Goal: Task Accomplishment & Management: Manage account settings

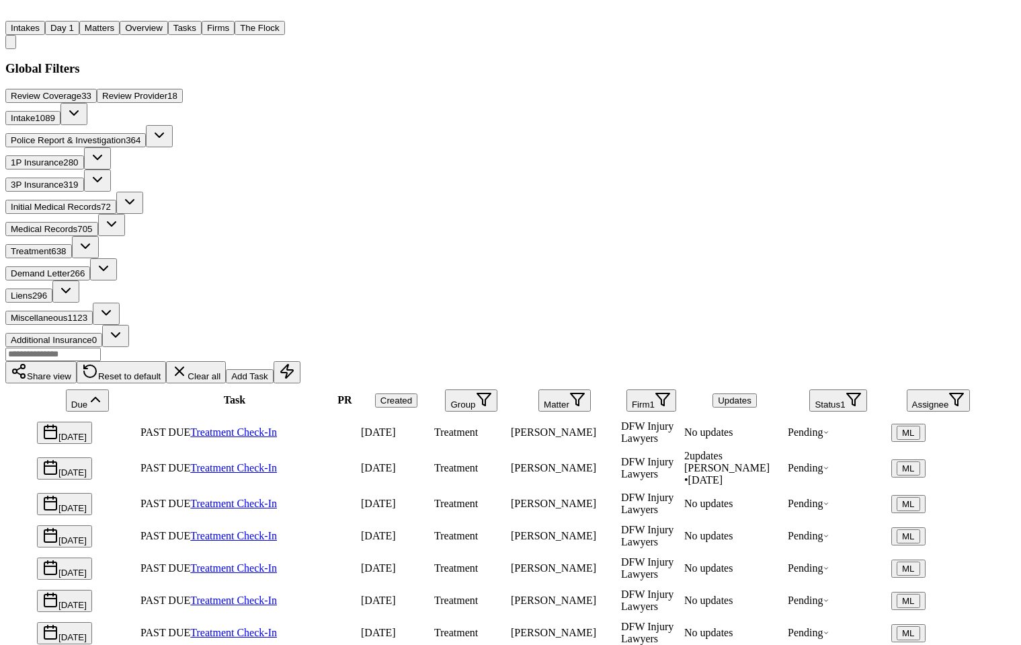
click at [647, 389] on button "Firm 1" at bounding box center [652, 400] width 50 height 22
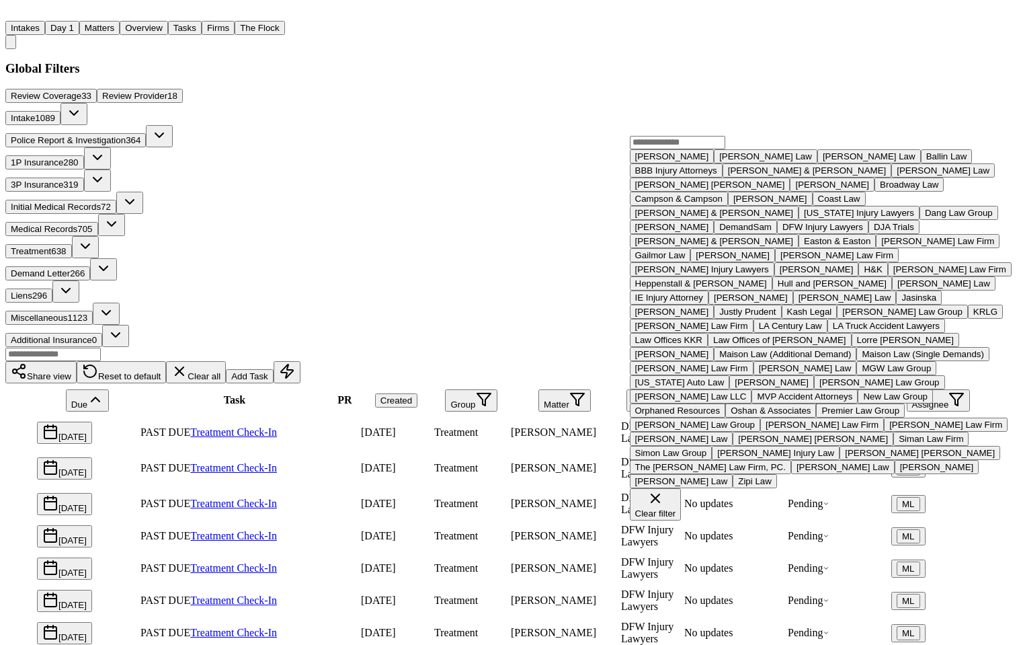
click at [677, 508] on div "Clear filter" at bounding box center [655, 513] width 41 height 10
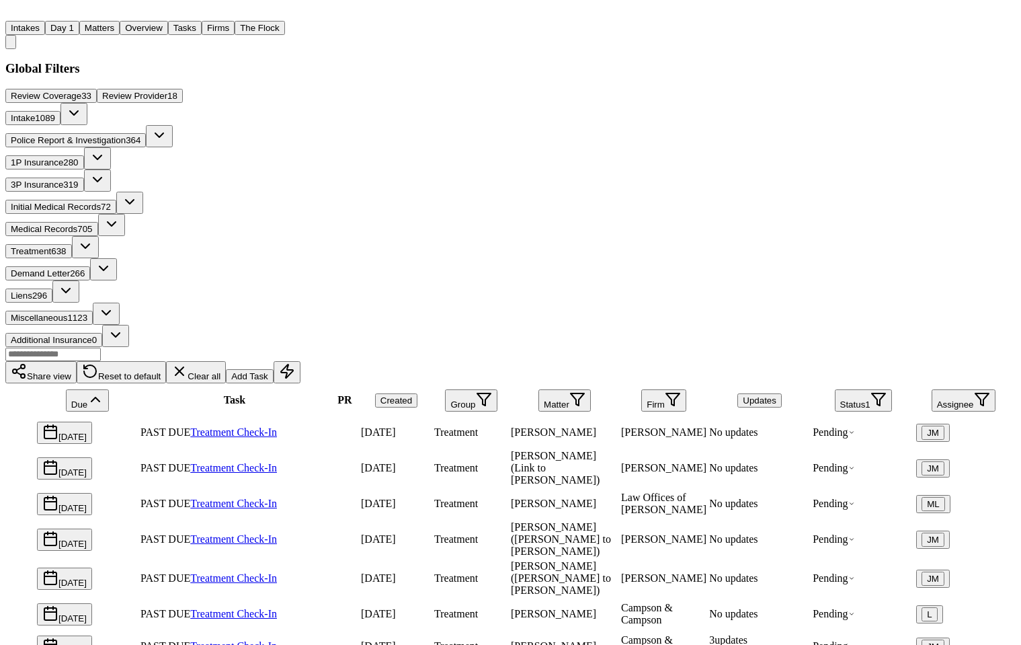
click at [387, 393] on button "Created" at bounding box center [396, 400] width 42 height 14
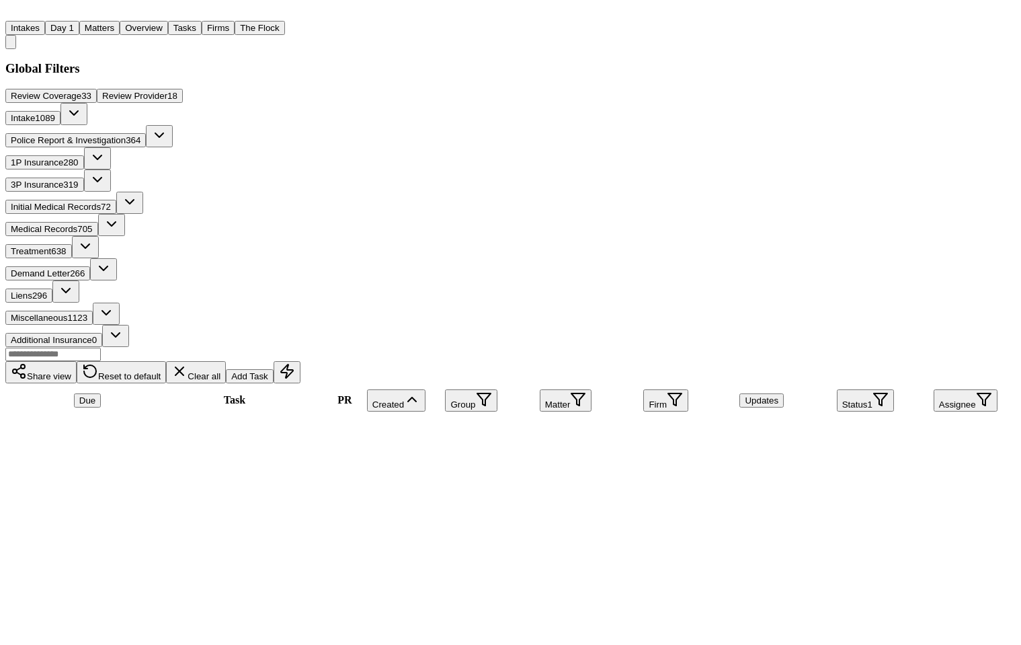
scroll to position [3167, 0]
click at [77, 224] on span "Medical Records" at bounding box center [44, 229] width 67 height 10
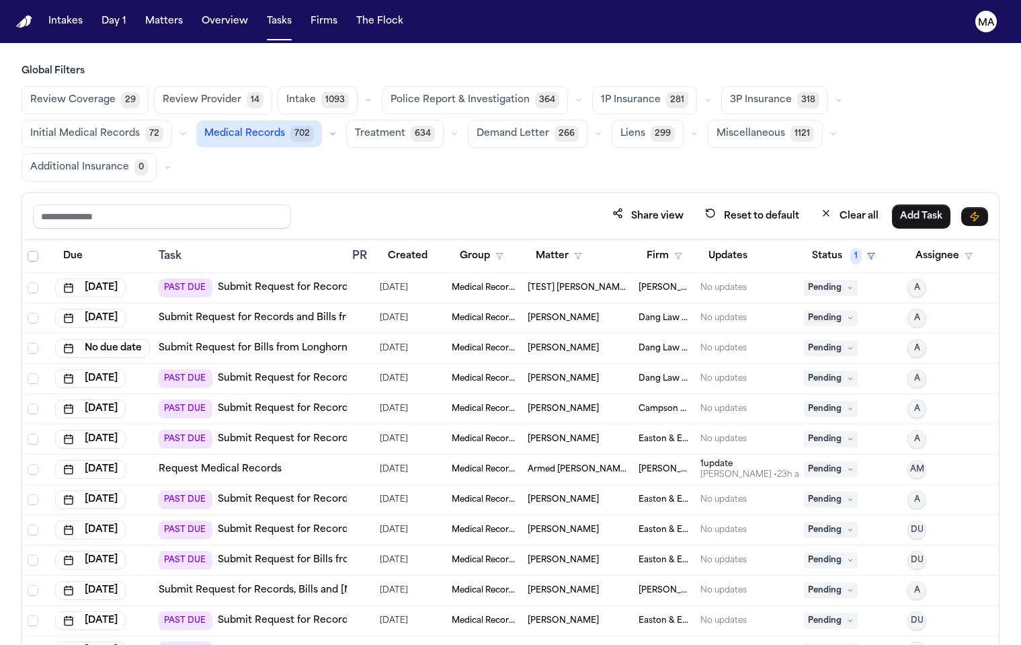
click at [28, 251] on span "Select all" at bounding box center [33, 256] width 11 height 11
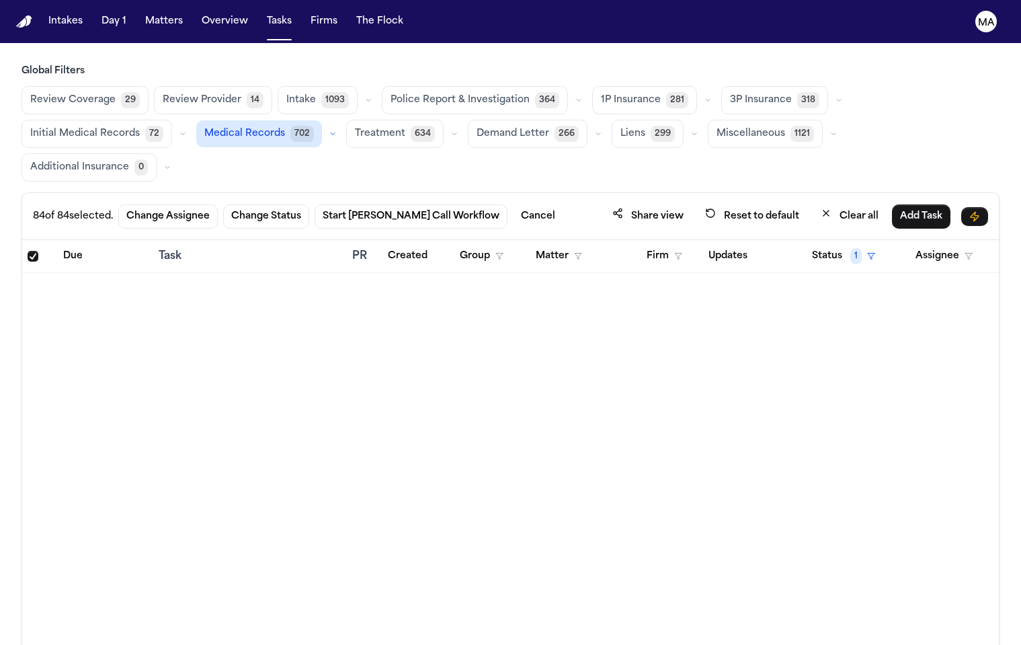
scroll to position [2060, 0]
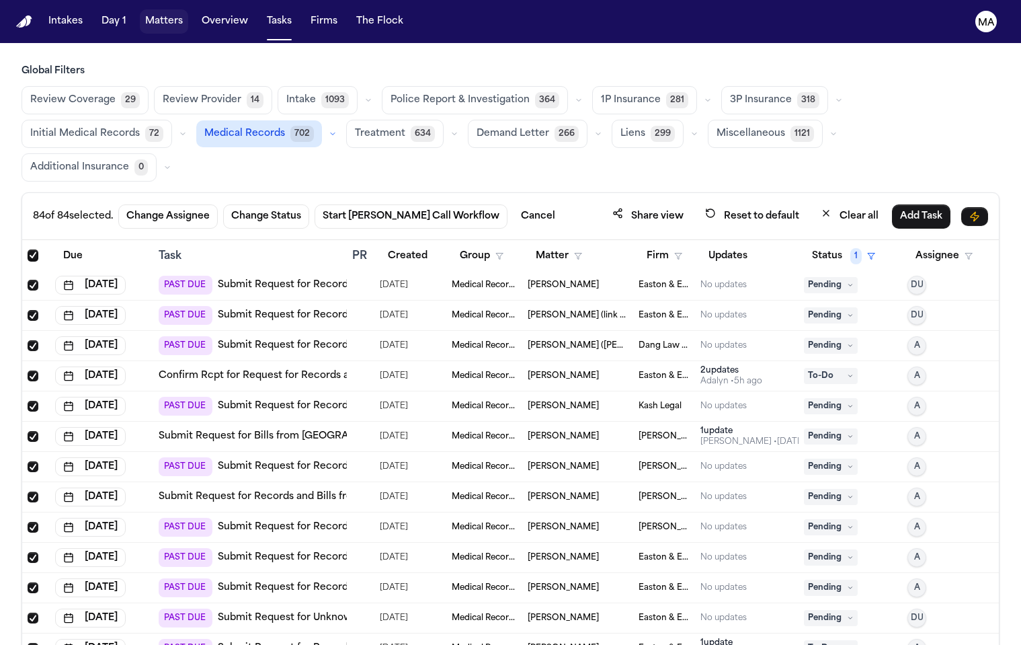
click at [140, 16] on button "Matters" at bounding box center [164, 21] width 48 height 24
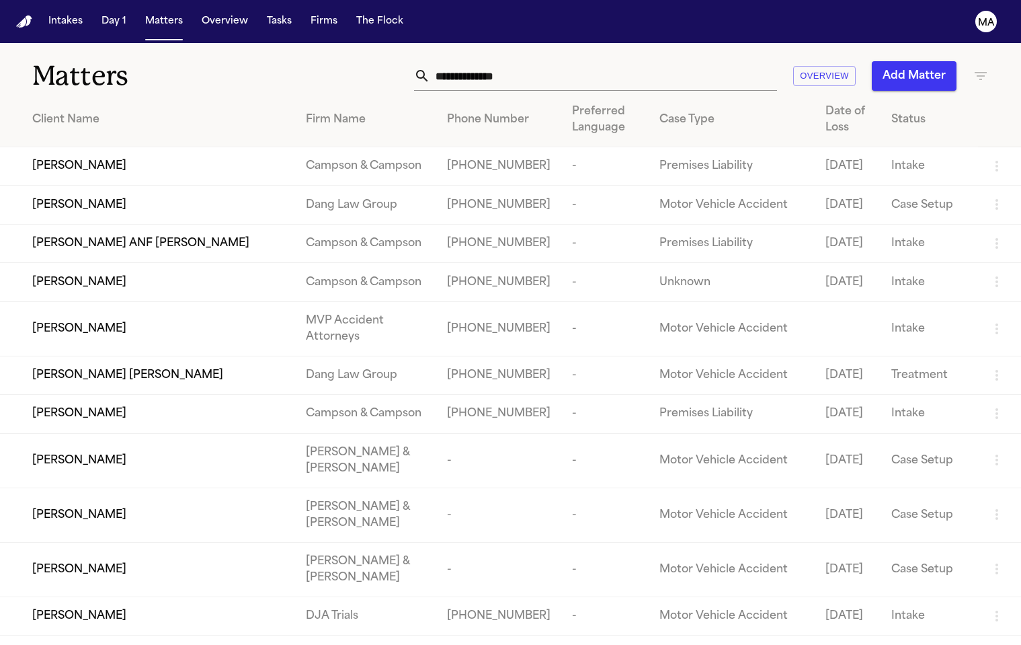
click at [980, 68] on icon "button" at bounding box center [981, 76] width 16 height 16
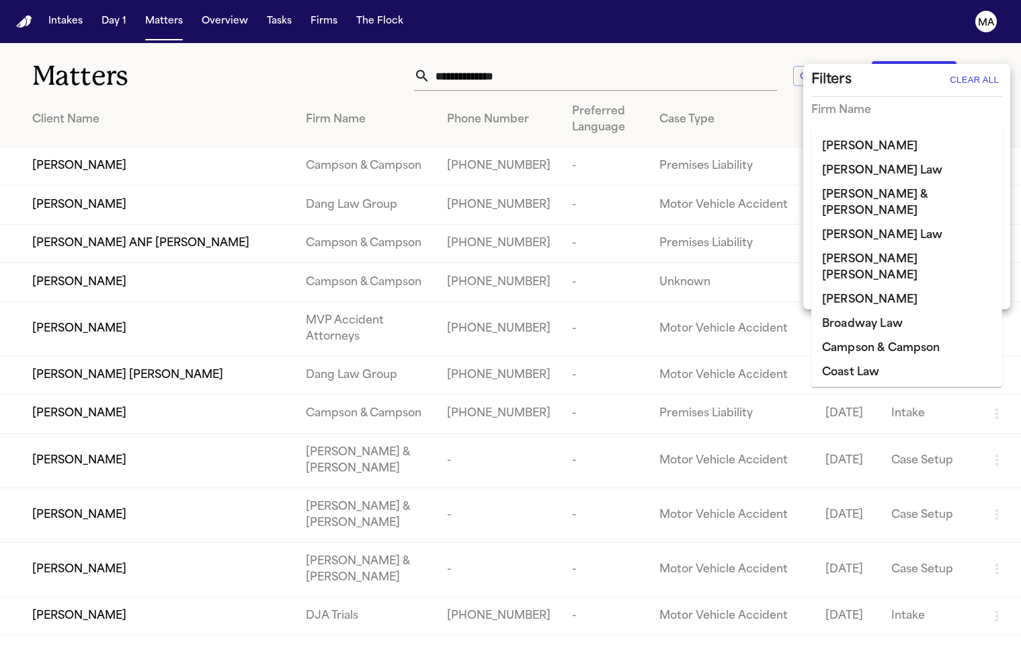
click at [873, 129] on input "text" at bounding box center [897, 138] width 171 height 19
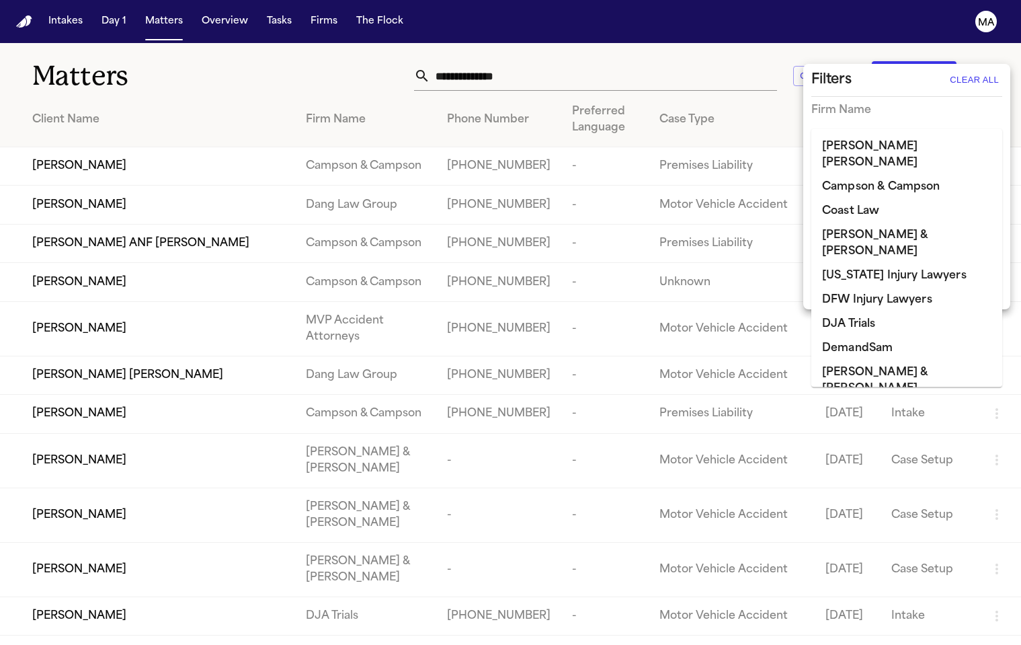
type input "***"
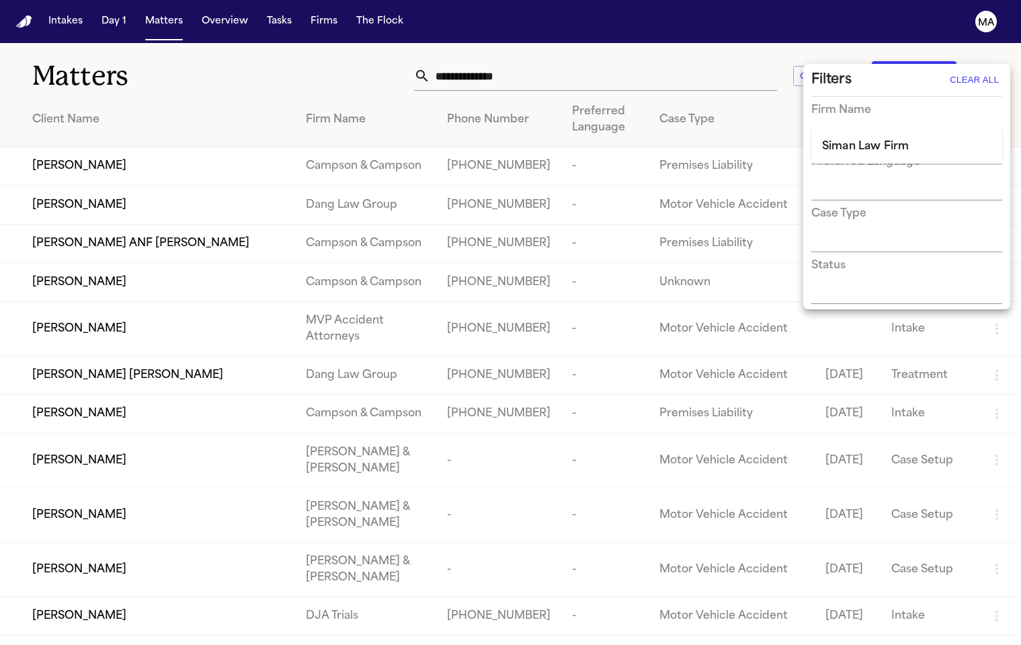
click at [872, 142] on li "Siman Law Firm" at bounding box center [907, 146] width 191 height 24
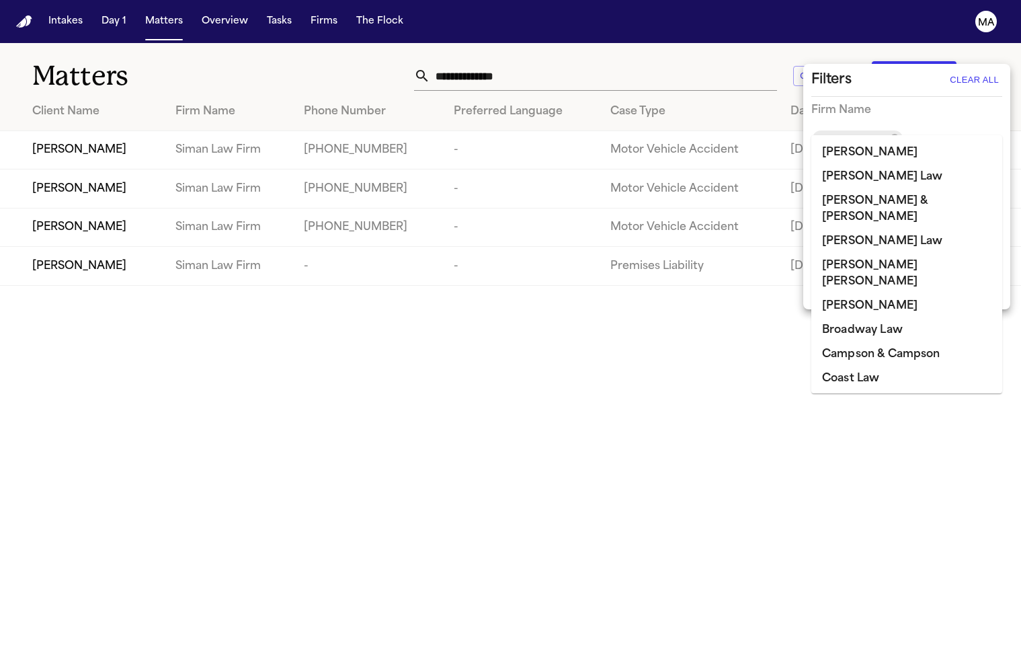
scroll to position [705, 0]
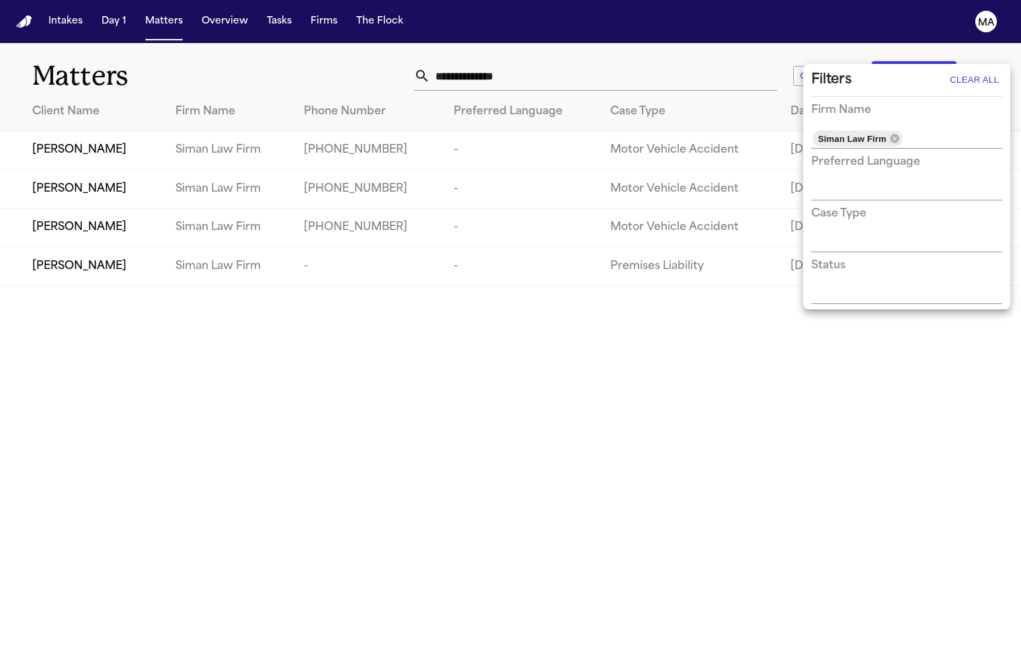
click at [447, 50] on div at bounding box center [510, 322] width 1021 height 645
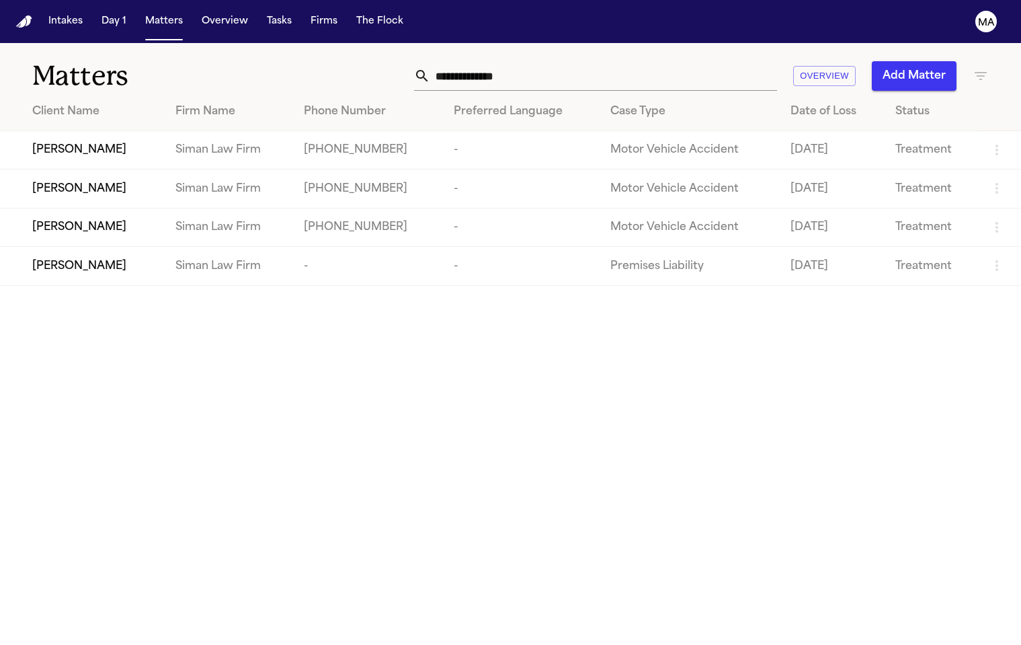
click at [134, 59] on h1 "Matters" at bounding box center [166, 76] width 268 height 34
click at [354, 277] on main "Matters Overview Add Matter Client Name Firm Name Phone Number Preferred Langua…" at bounding box center [510, 344] width 1021 height 602
click at [262, 17] on button "Tasks" at bounding box center [280, 21] width 36 height 24
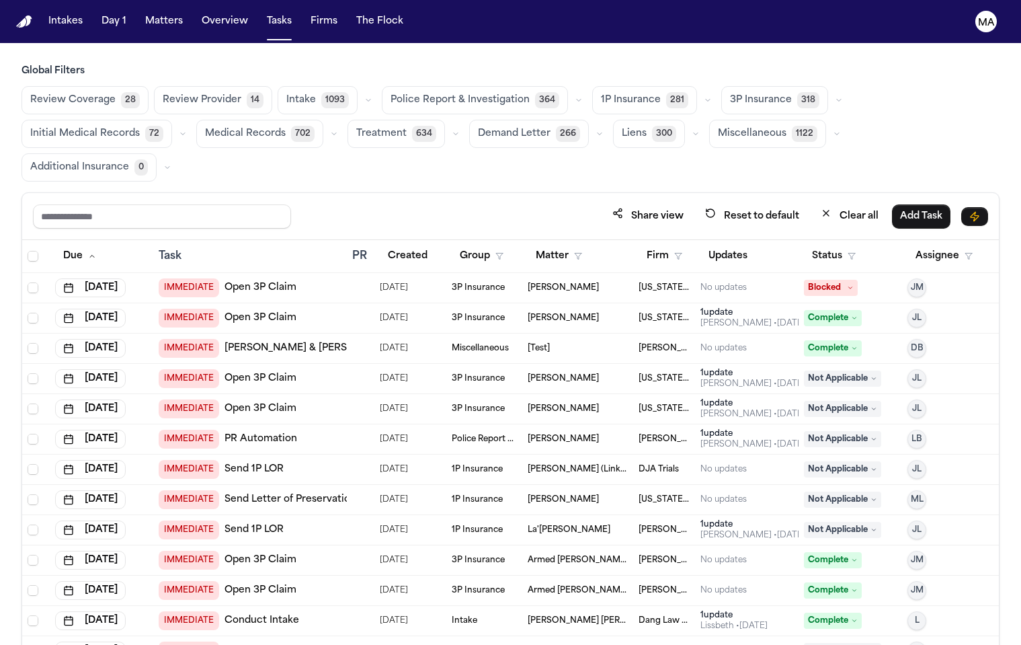
click at [286, 127] on span "Medical Records" at bounding box center [245, 133] width 81 height 13
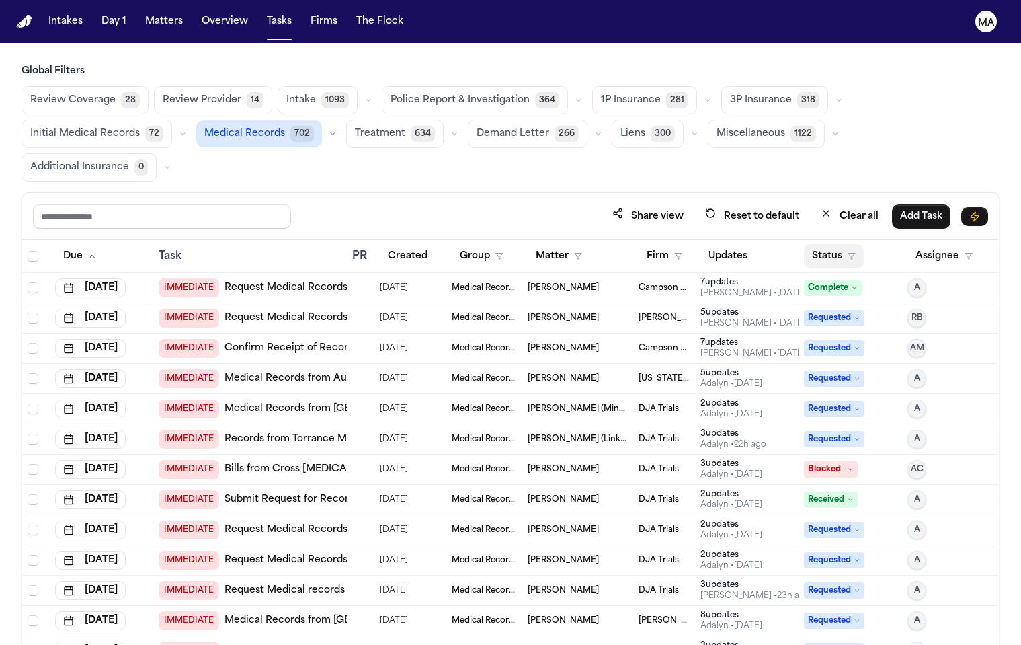
click at [824, 244] on button "Status" at bounding box center [834, 256] width 60 height 24
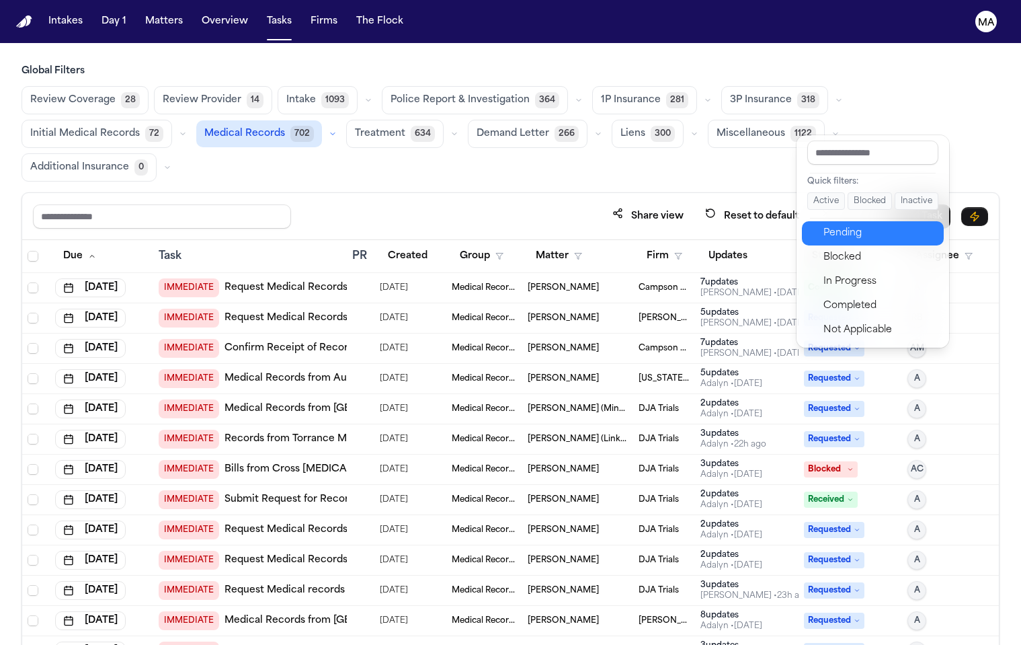
click at [833, 225] on div "Pending" at bounding box center [880, 233] width 112 height 16
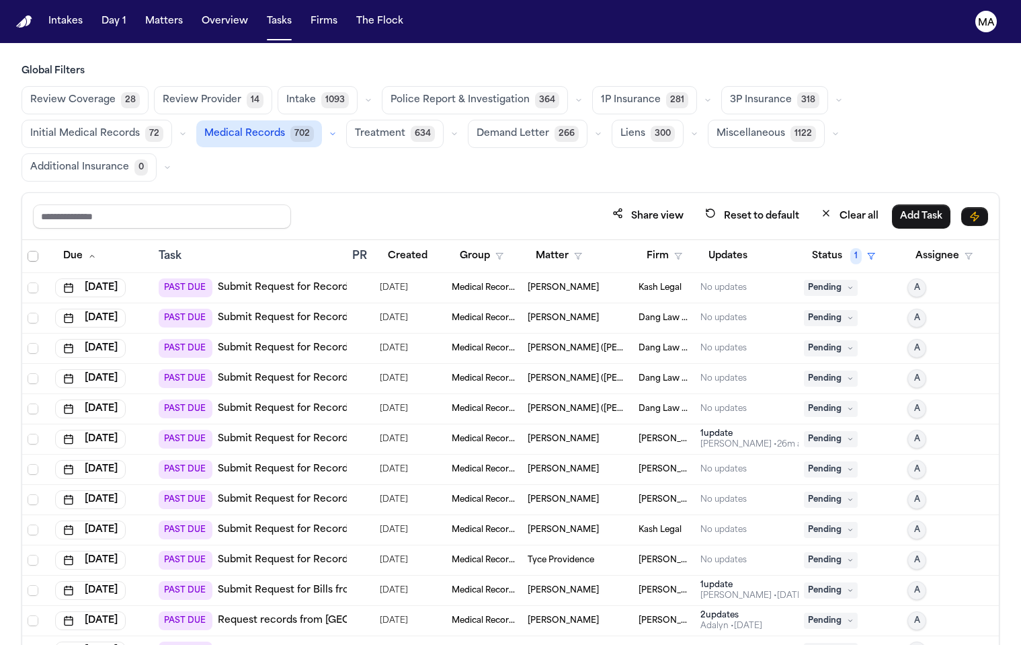
click at [28, 251] on span "Select all" at bounding box center [33, 256] width 11 height 11
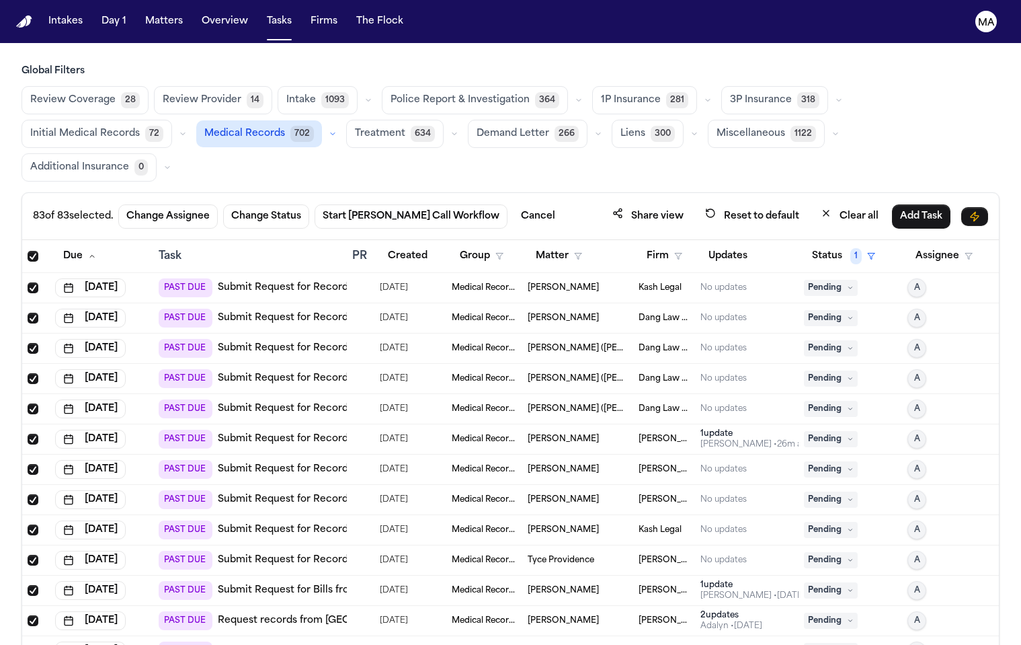
click at [28, 251] on span "Select all" at bounding box center [33, 256] width 11 height 11
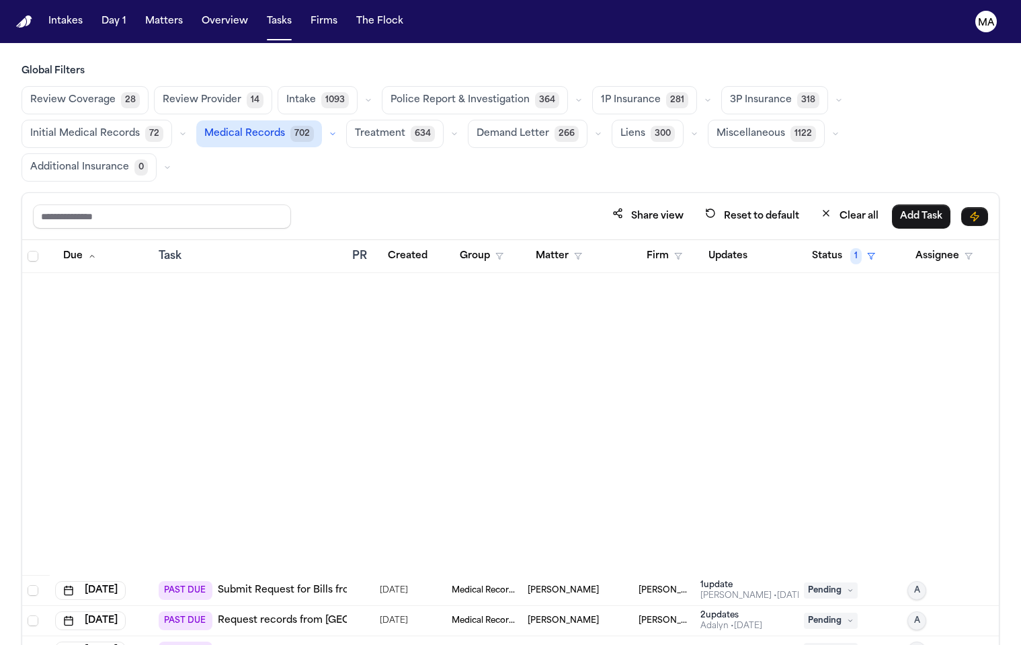
scroll to position [2030, 0]
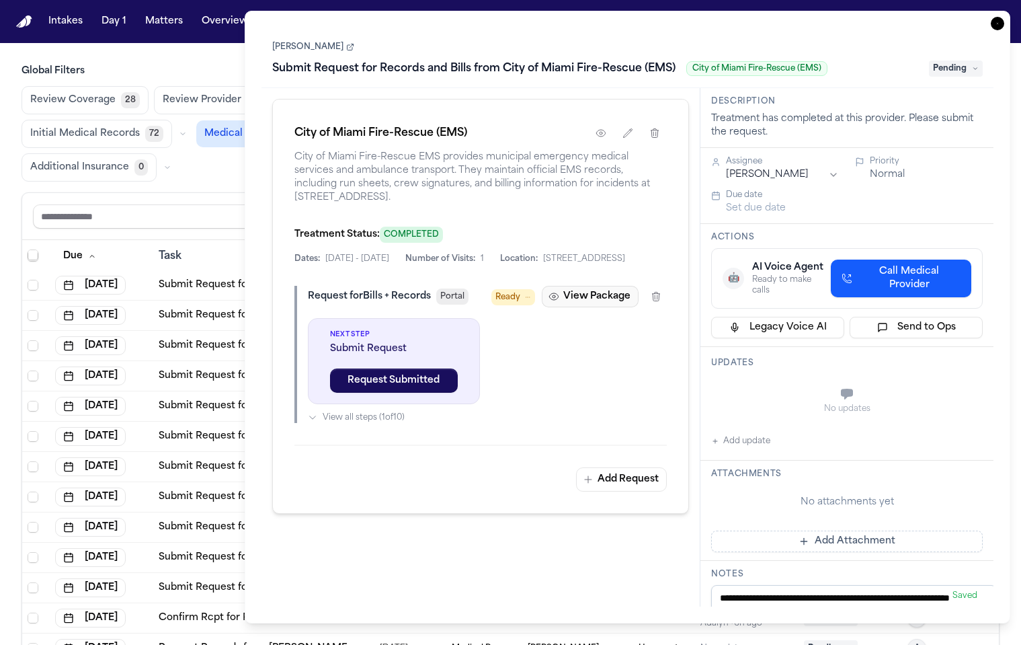
click at [639, 286] on button "View Package" at bounding box center [590, 297] width 97 height 22
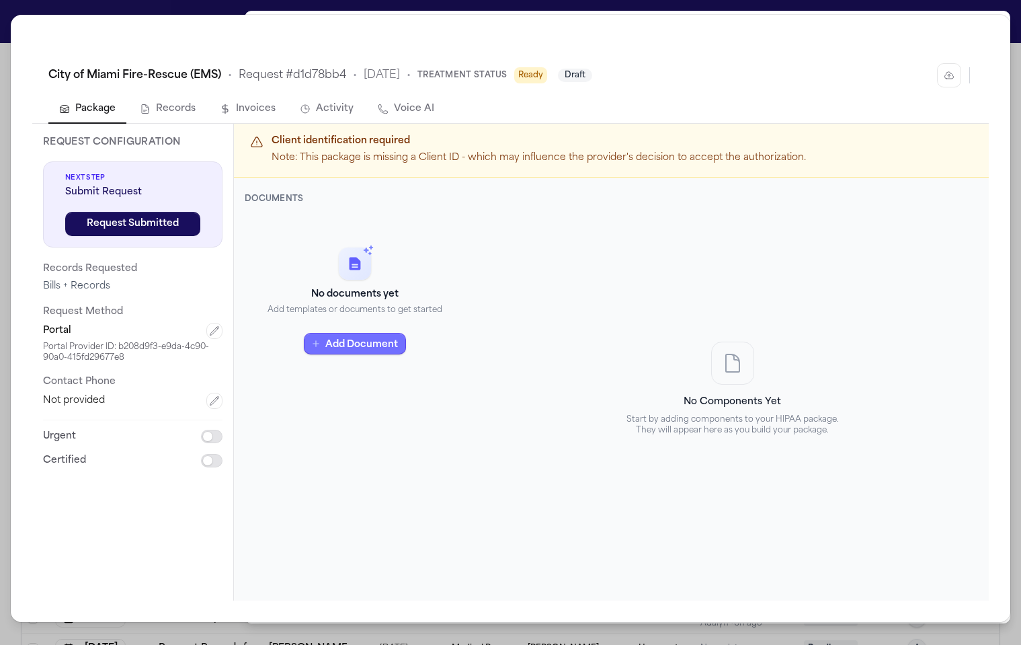
click at [348, 333] on button "Add Document" at bounding box center [355, 344] width 102 height 22
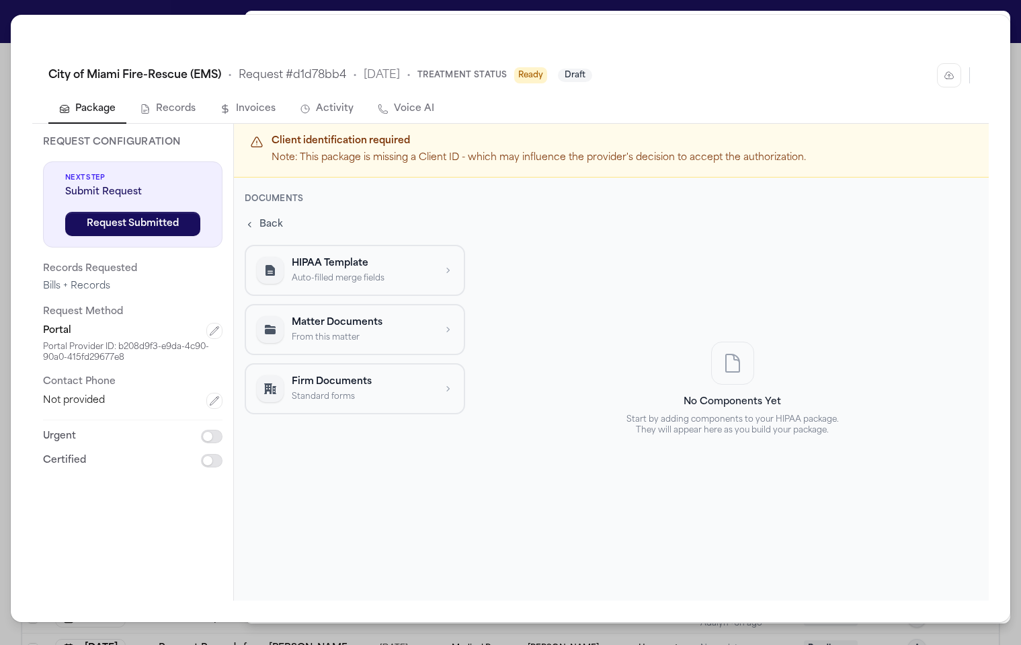
click at [338, 273] on p "Auto-filled merge fields" at bounding box center [363, 278] width 143 height 11
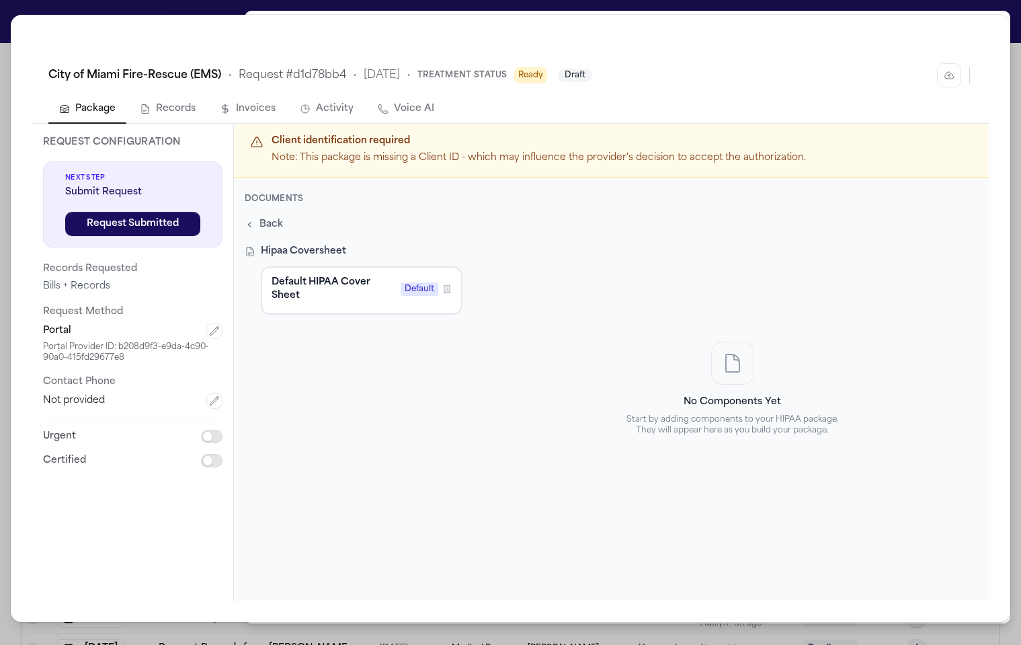
click at [307, 266] on button "Default HIPAA Cover Sheet Default Firm Template" at bounding box center [362, 290] width 202 height 48
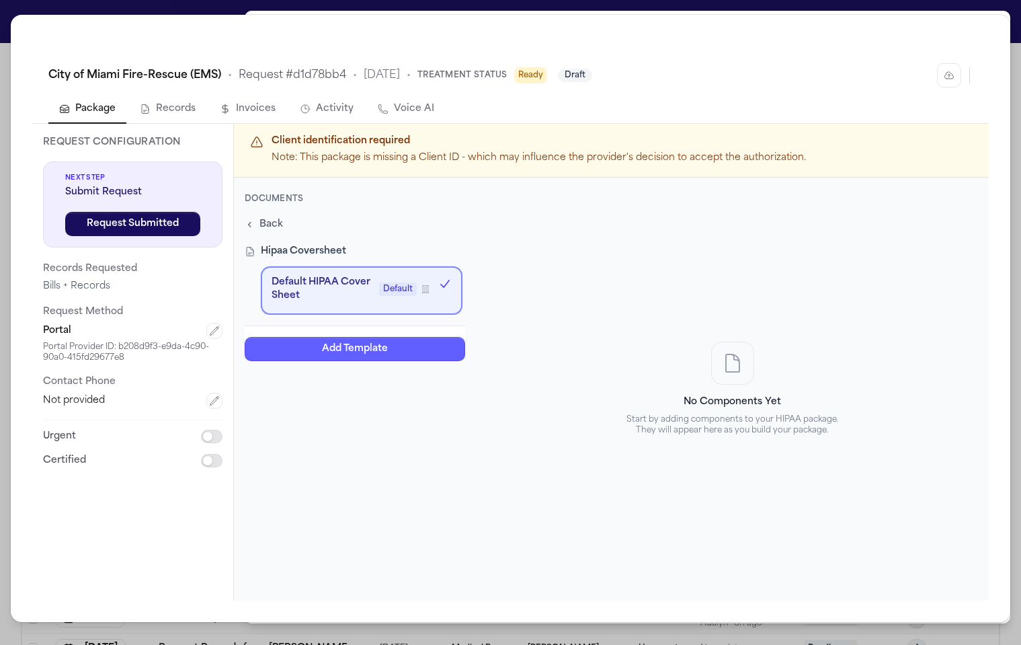
click at [341, 215] on div "Back Hipaa Coversheet Default HIPAA Cover Sheet Default Firm Template Add Templ…" at bounding box center [355, 288] width 221 height 146
click at [1007, 15] on div "City of Miami Fire-Rescue (EMS) • Request # d1d78bb4 • [DATE] • Treatment Statu…" at bounding box center [510, 322] width 1021 height 645
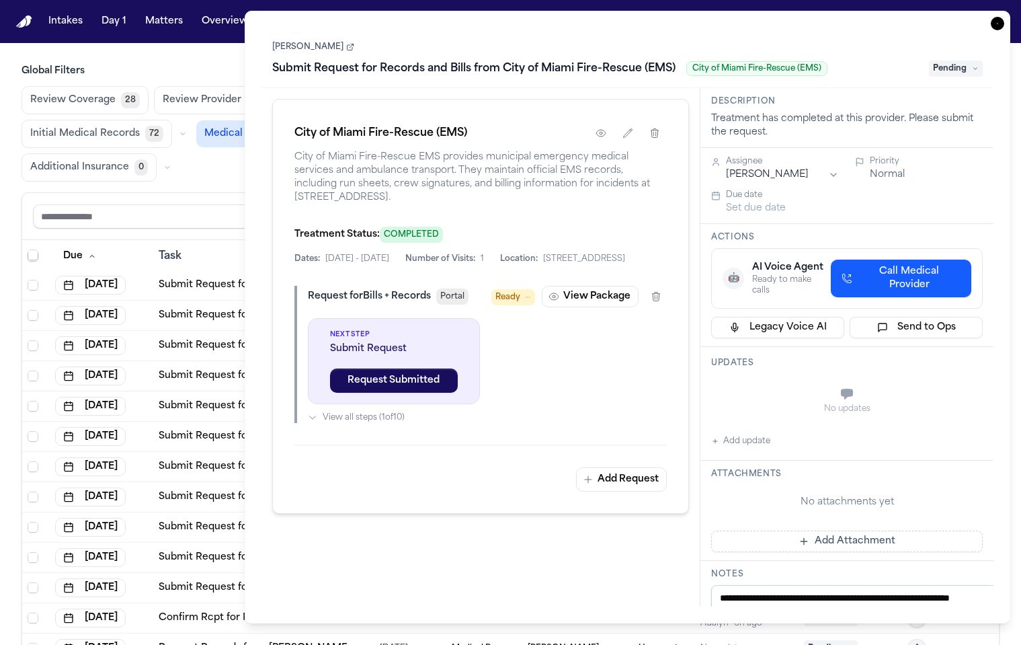
click at [1005, 17] on icon "button" at bounding box center [997, 23] width 13 height 13
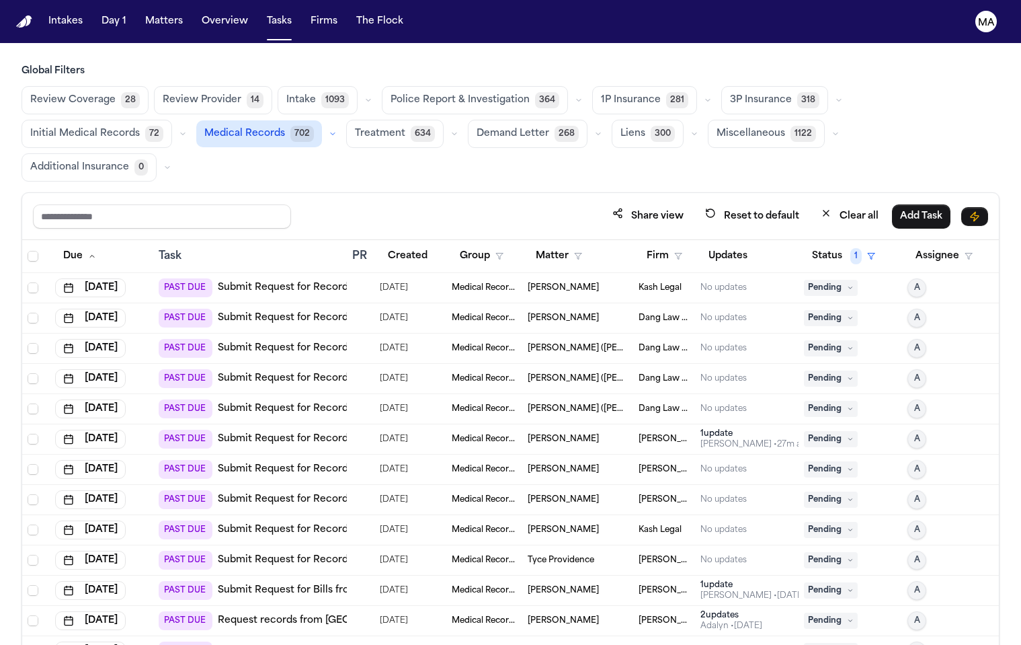
click at [28, 644] on span "Select row" at bounding box center [33, 651] width 11 height 11
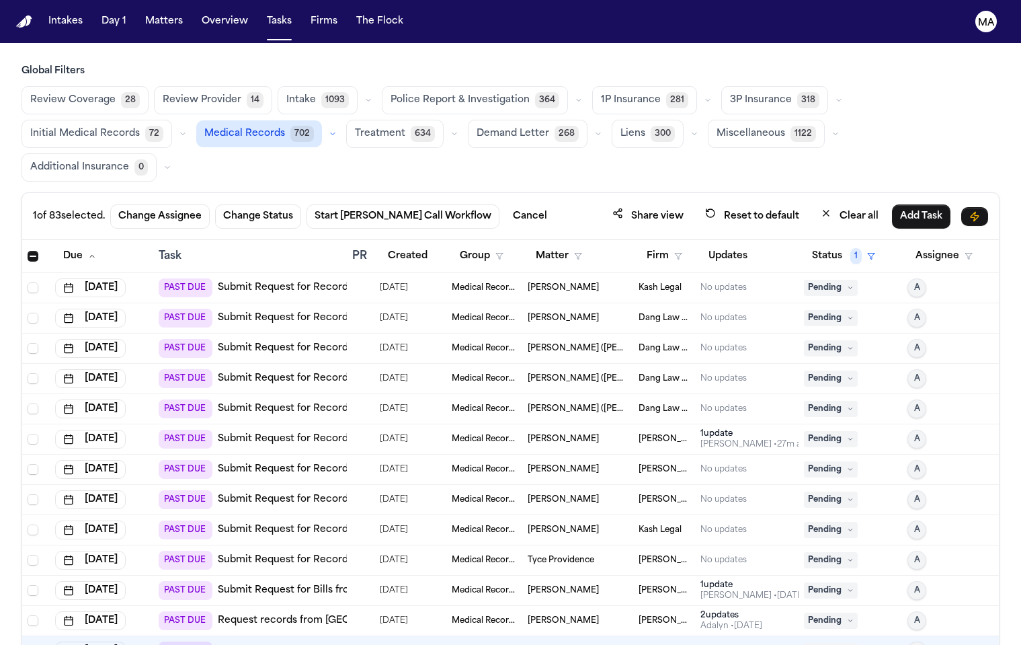
click at [215, 204] on button "Change Status" at bounding box center [258, 216] width 86 height 24
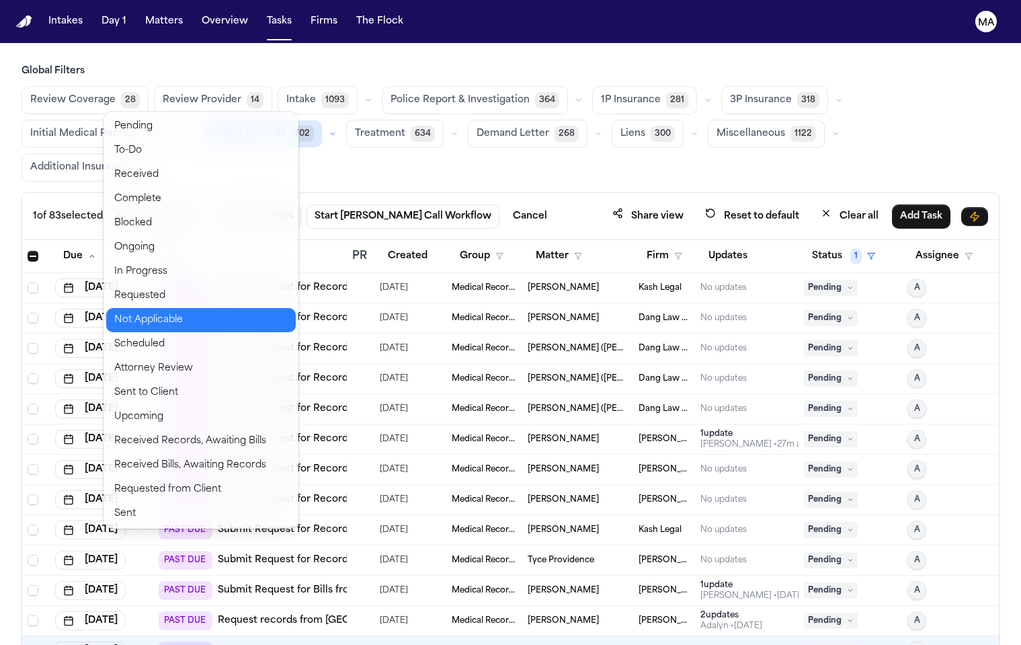
click at [157, 308] on button "Not Applicable" at bounding box center [201, 320] width 190 height 24
